Goal: Transaction & Acquisition: Purchase product/service

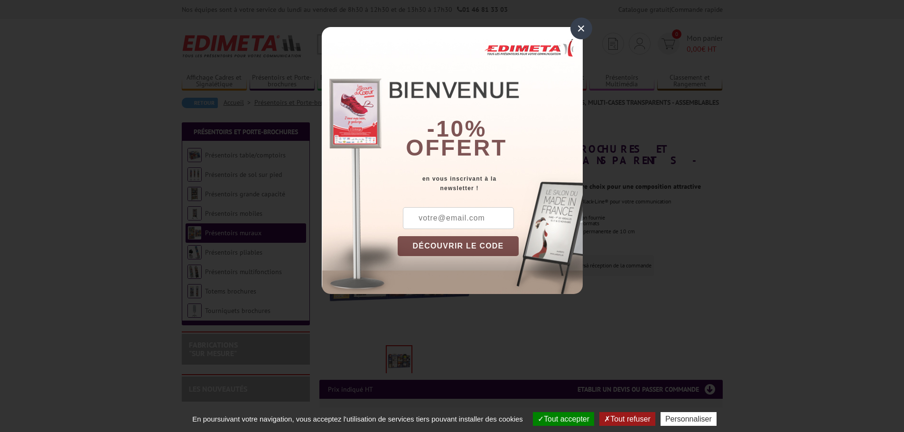
click at [582, 29] on div "×" at bounding box center [581, 29] width 22 height 22
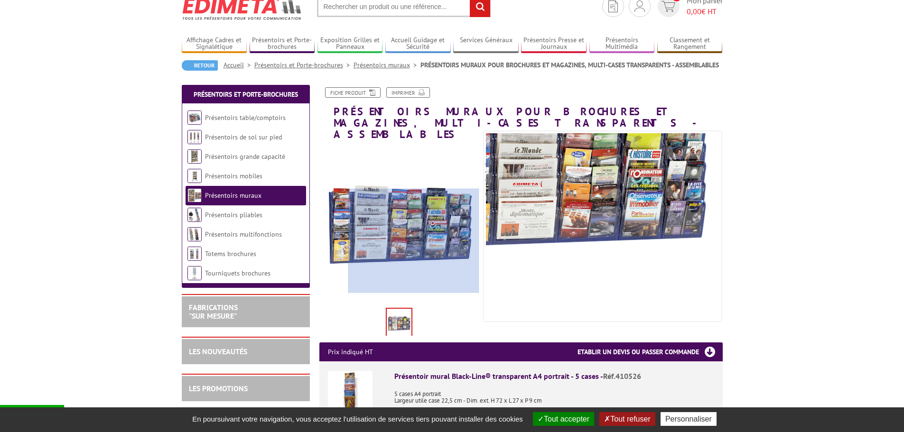
scroll to position [95, 0]
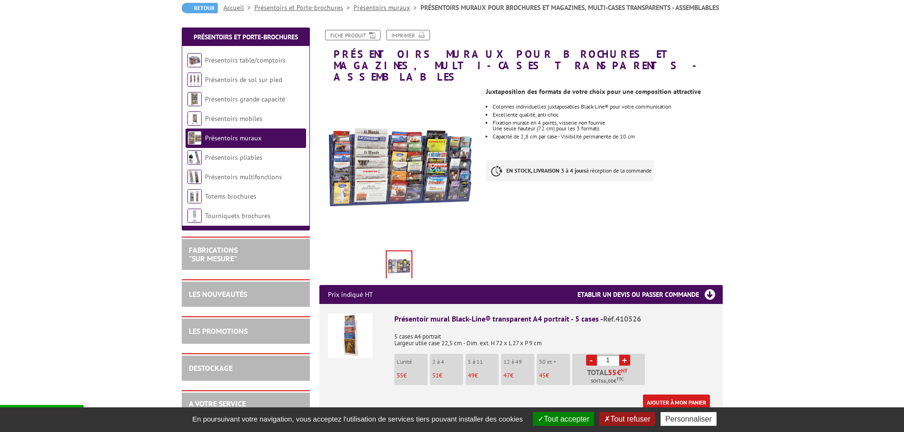
click at [622, 355] on link "+" at bounding box center [624, 360] width 11 height 11
click at [592, 355] on link "-" at bounding box center [591, 360] width 11 height 11
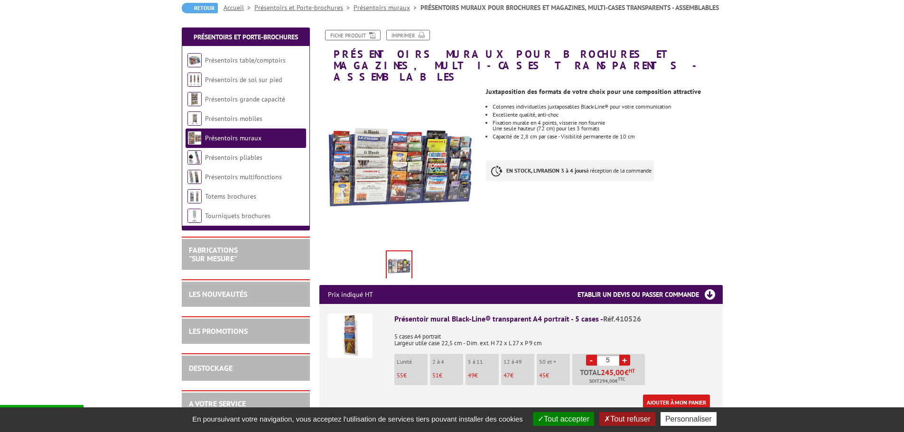
type input "4"
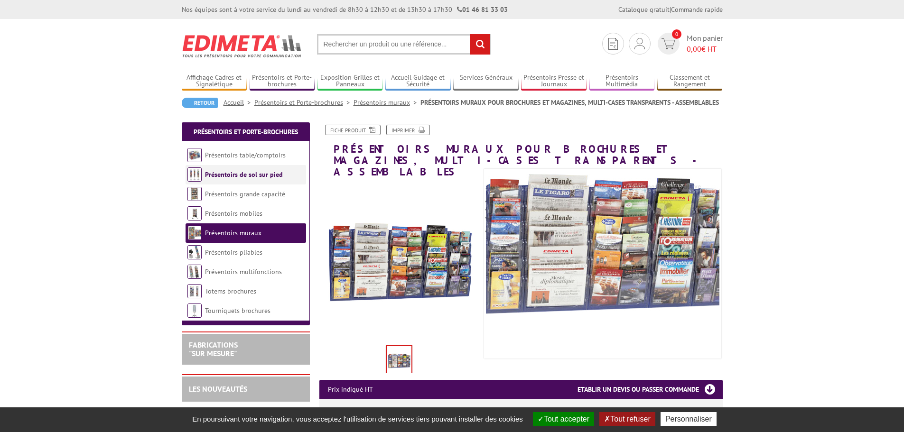
click at [233, 177] on link "Présentoirs de sol sur pied" at bounding box center [244, 174] width 78 height 9
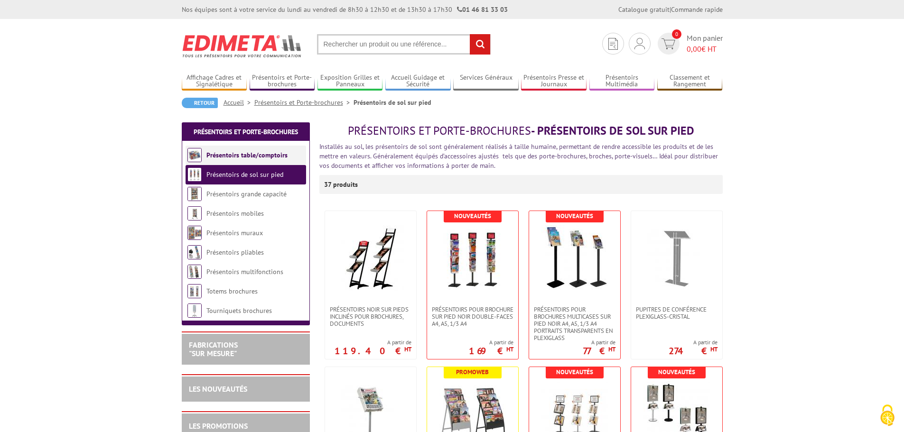
click at [237, 158] on link "Présentoirs table/comptoirs" at bounding box center [246, 155] width 81 height 9
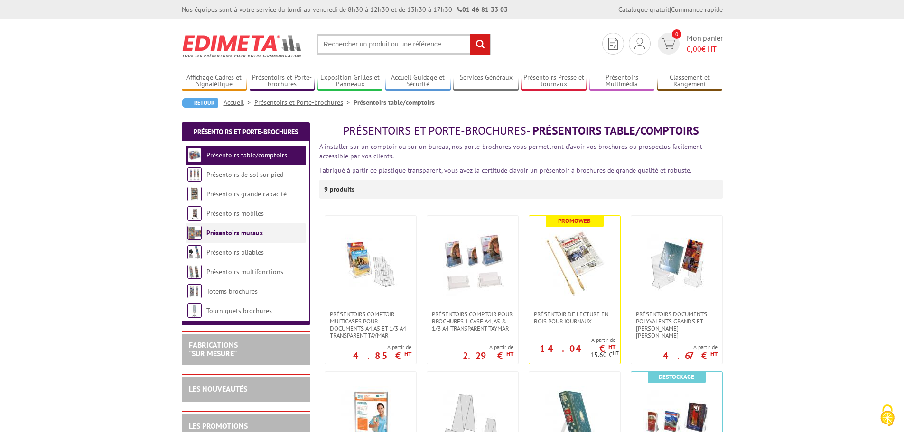
click at [245, 235] on link "Présentoirs muraux" at bounding box center [234, 233] width 56 height 9
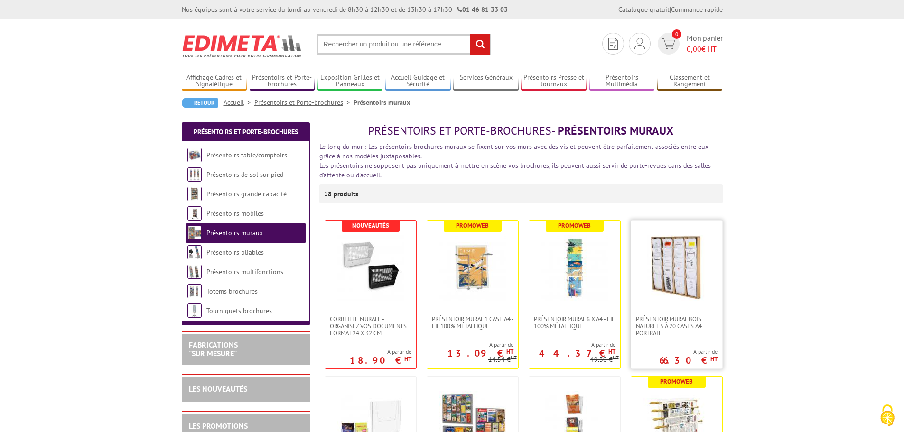
click at [648, 298] on img at bounding box center [676, 268] width 66 height 66
